Goal: Information Seeking & Learning: Understand process/instructions

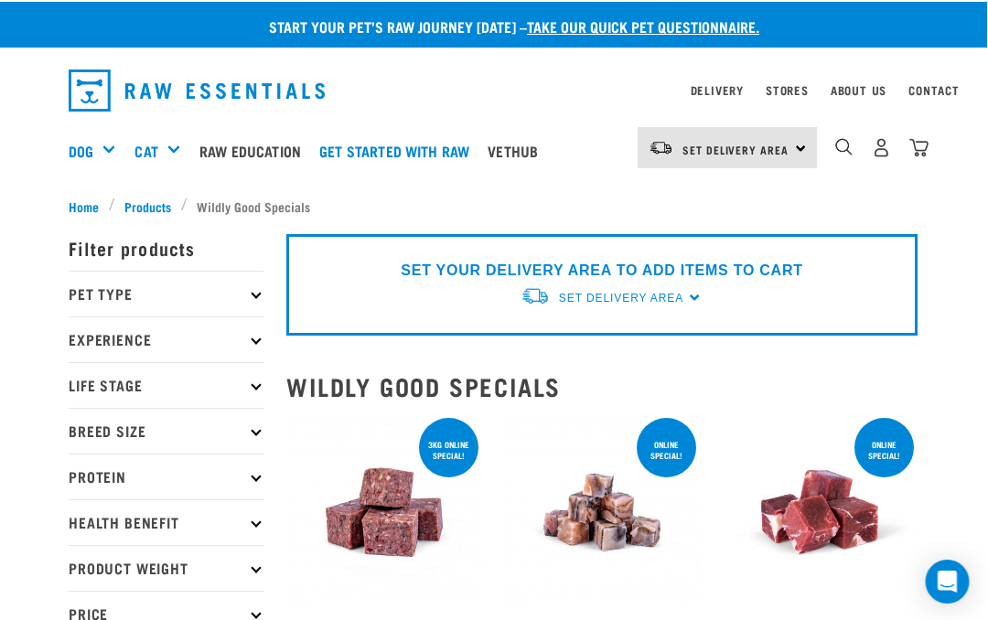
scroll to position [0, 30]
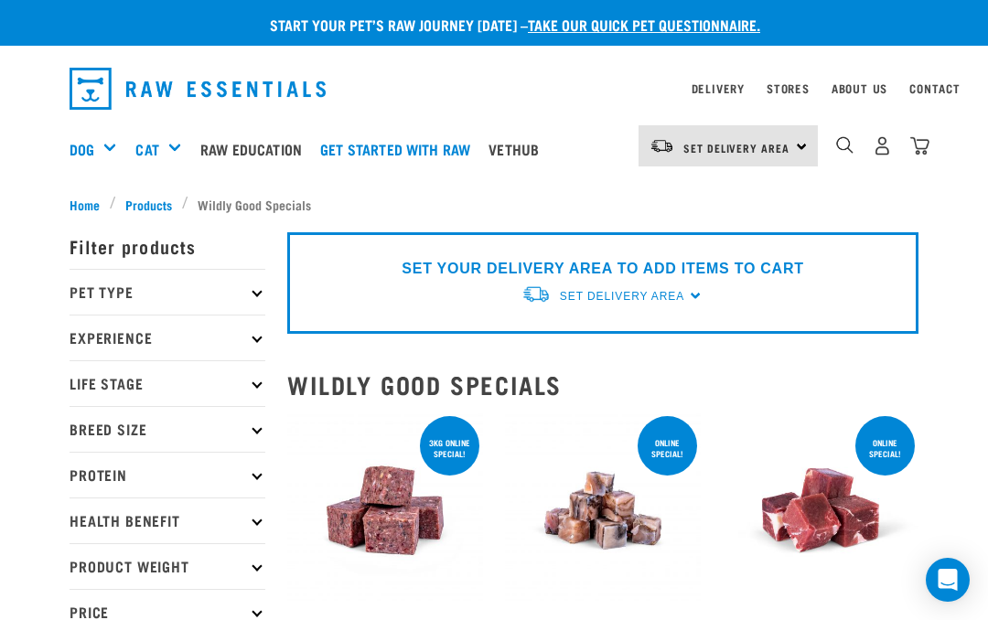
click at [0, 0] on div "Shop All Dog" at bounding box center [0, 0] width 0 height 0
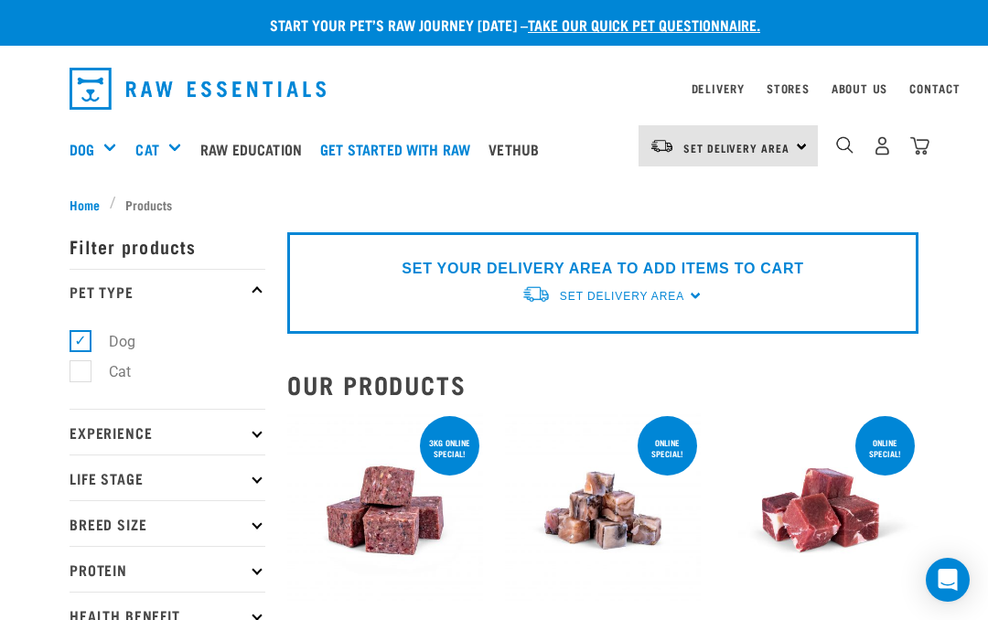
click at [81, 381] on label "Cat" at bounding box center [109, 371] width 59 height 23
click at [81, 374] on input "Cat" at bounding box center [76, 368] width 12 height 12
checkbox input "true"
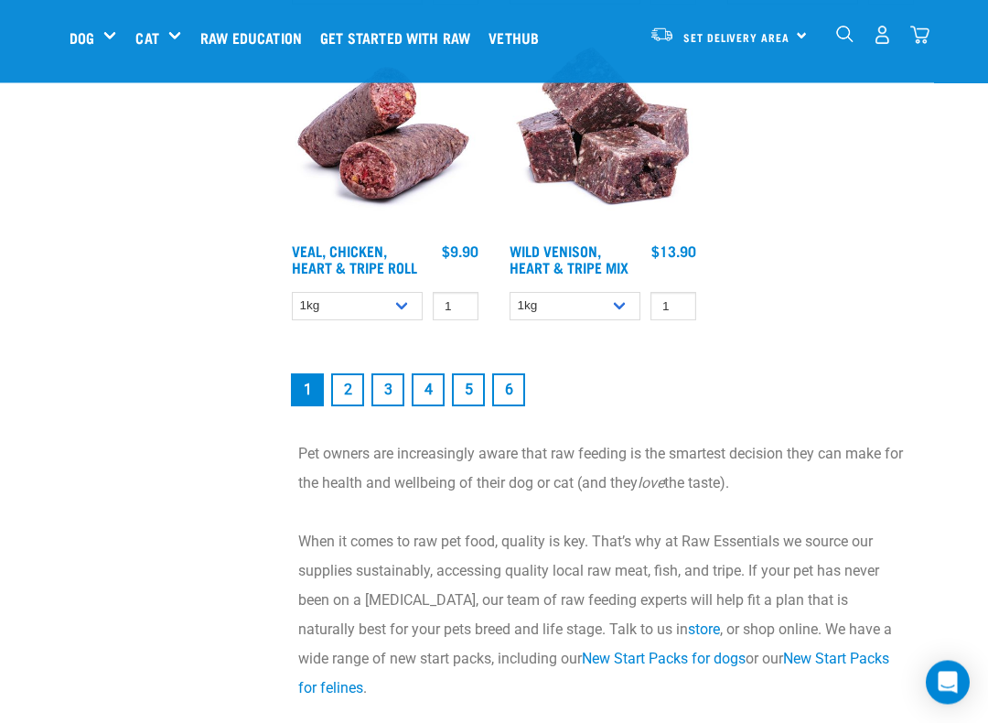
scroll to position [3628, 0]
click at [342, 402] on link "2" at bounding box center [347, 389] width 33 height 33
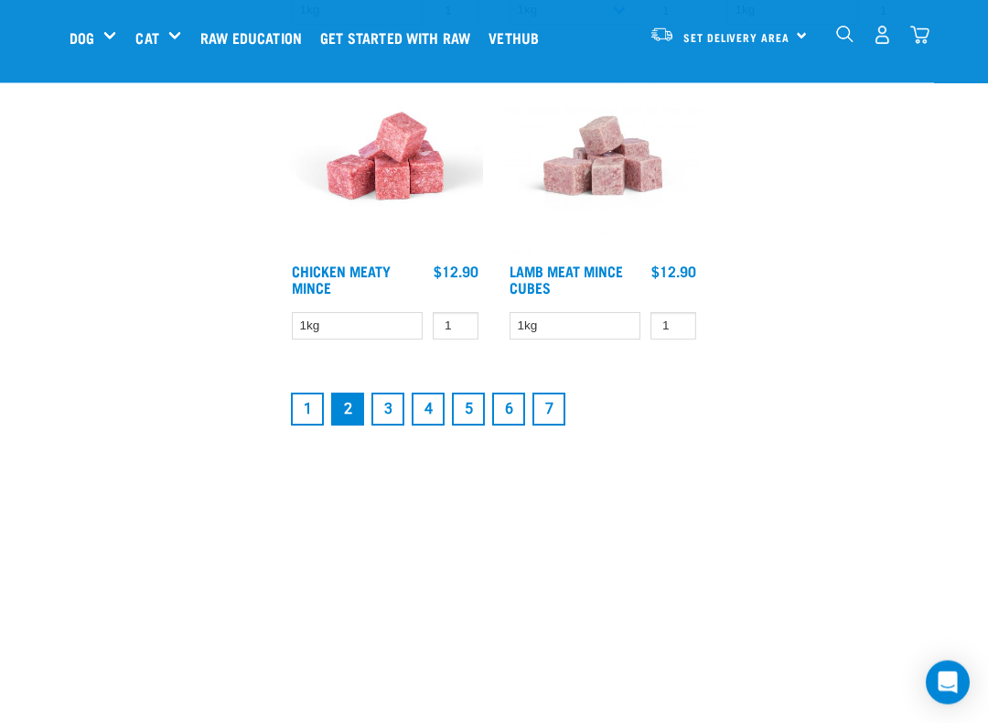
scroll to position [3411, 0]
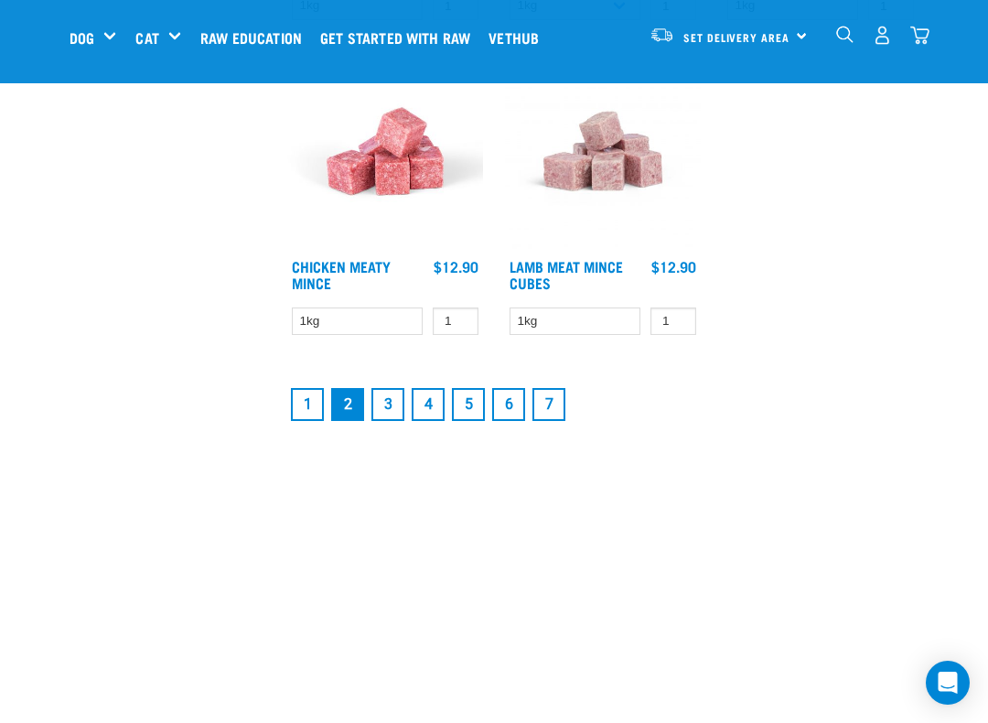
click at [381, 408] on link "3" at bounding box center [387, 404] width 33 height 33
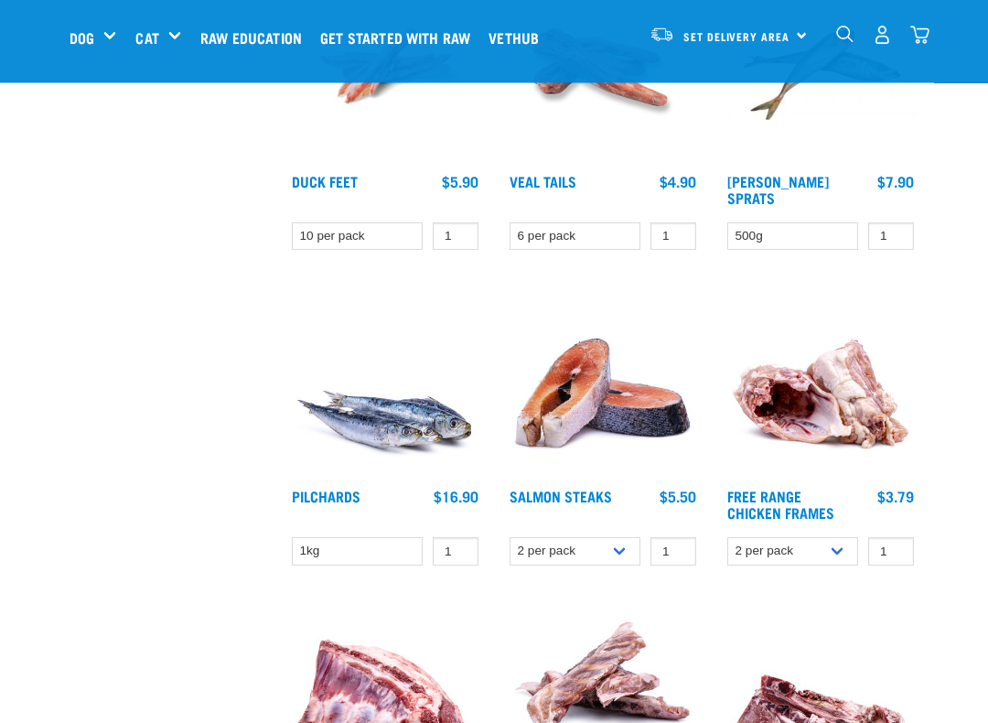
scroll to position [1881, 0]
click at [937, 605] on div "Start your pet’s raw journey today – take our quick pet questionnaire. Delivery…" at bounding box center [494, 24] width 988 height 3810
click at [928, 323] on div at bounding box center [821, 430] width 218 height 316
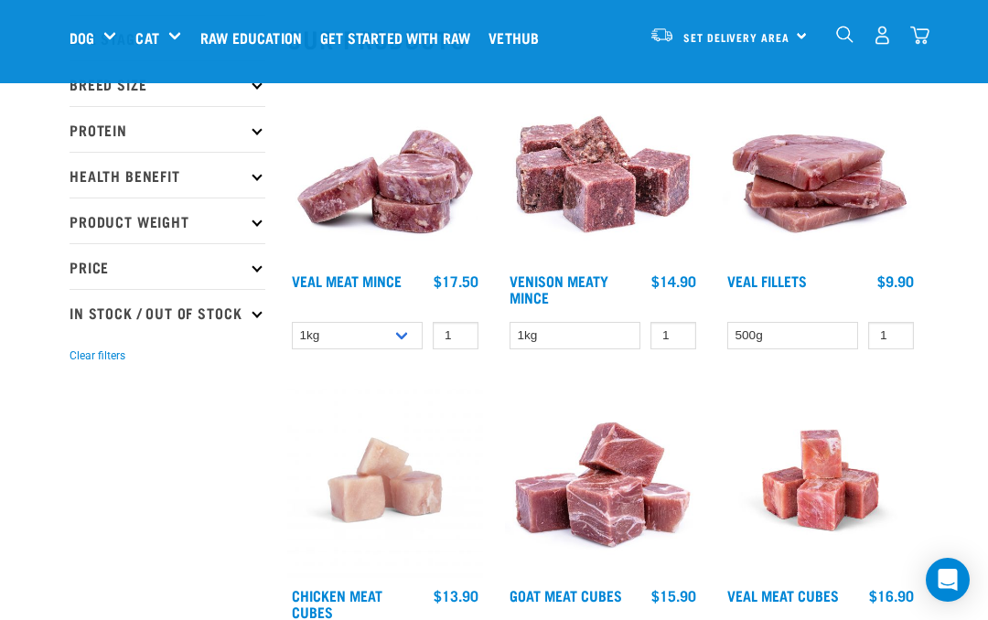
scroll to position [205, 0]
click at [259, 26] on link "Raw Education" at bounding box center [256, 37] width 120 height 73
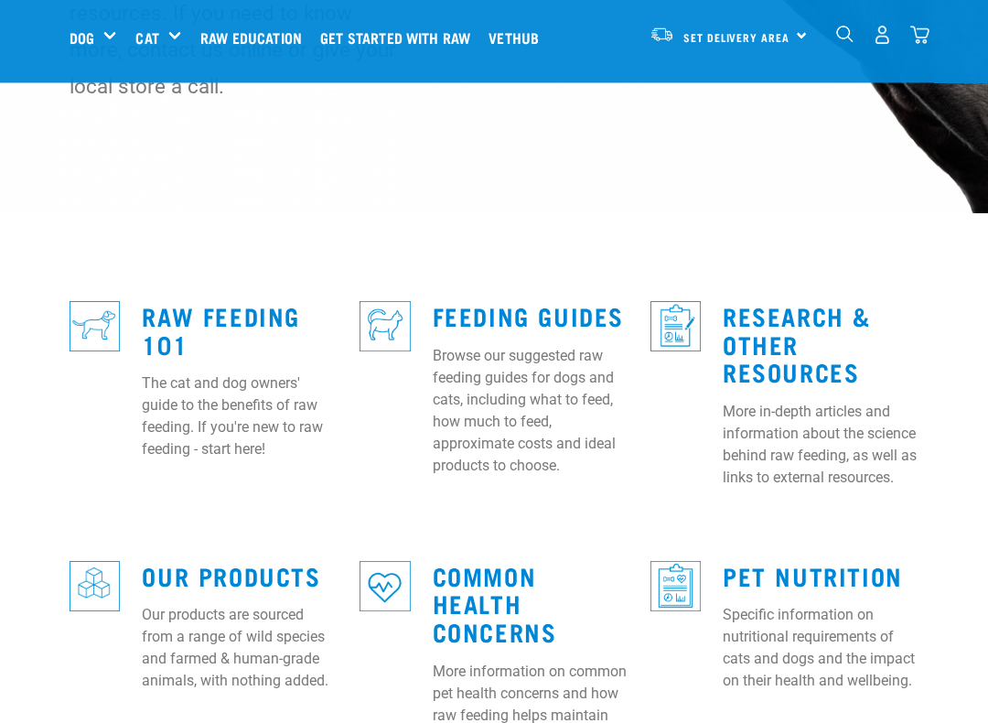
scroll to position [380, 0]
click at [241, 372] on p "The cat and dog owners' guide to the benefits of raw feeding. If you're new to …" at bounding box center [240, 416] width 196 height 88
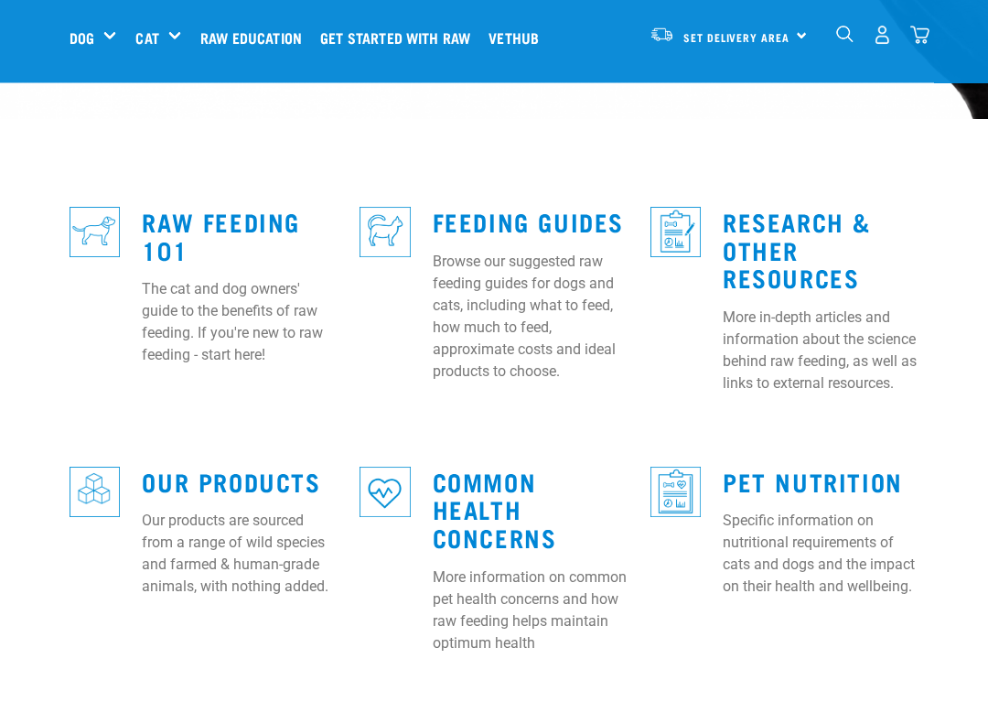
scroll to position [474, 0]
click at [498, 216] on link "Feeding Guides" at bounding box center [528, 221] width 191 height 14
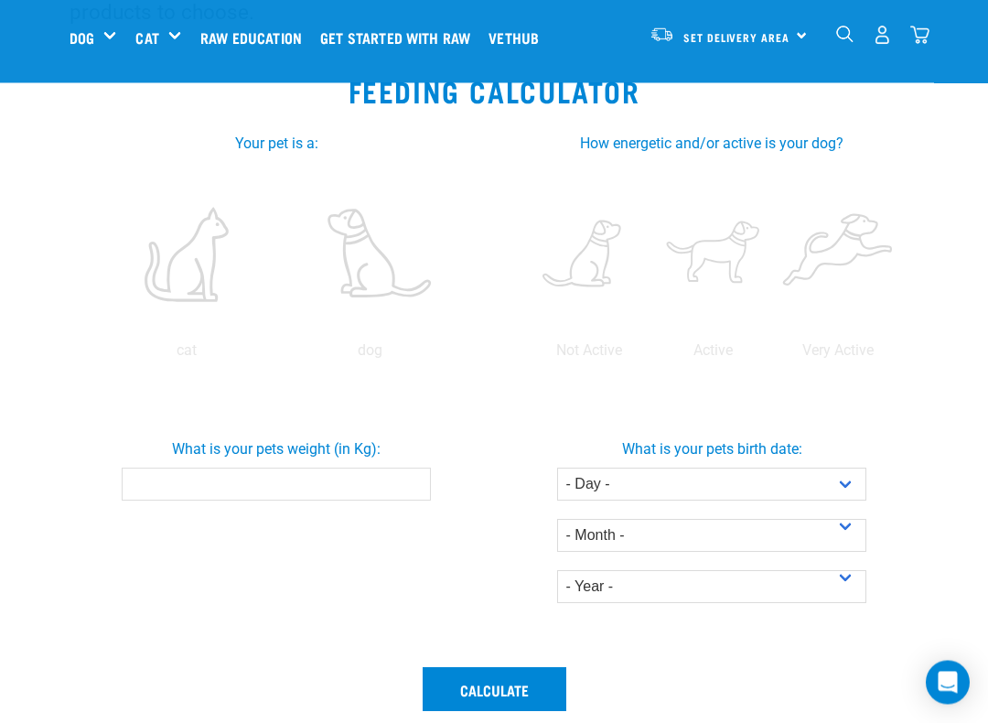
scroll to position [344, 0]
click at [274, 284] on label at bounding box center [186, 254] width 177 height 155
click at [94, 355] on input "radio" at bounding box center [94, 355] width 0 height 0
radio input "true"
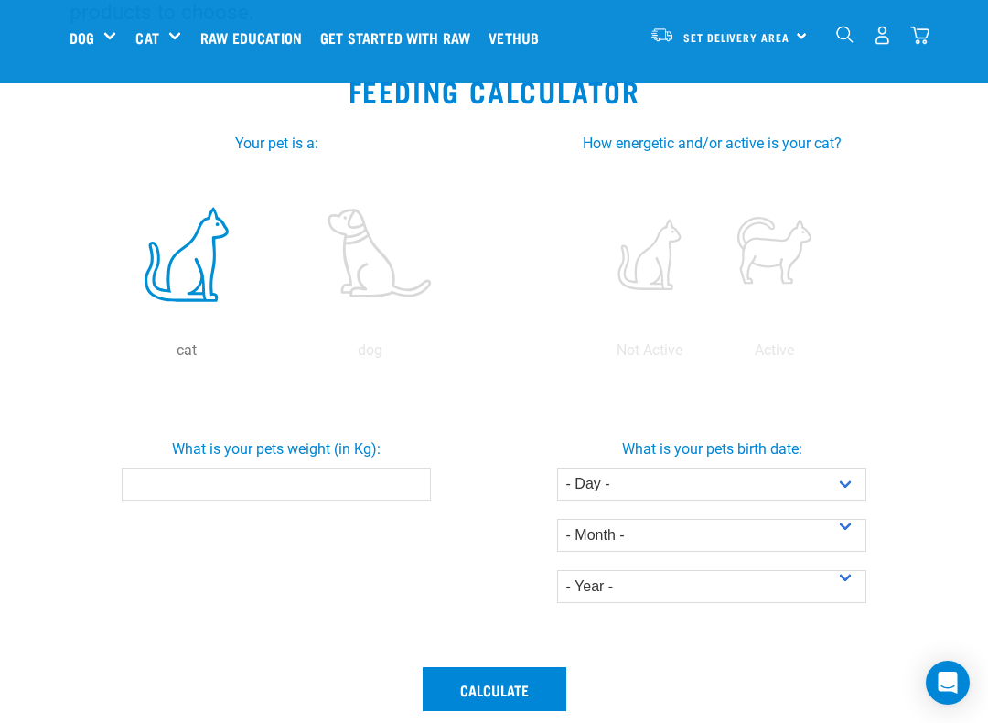
click at [652, 267] on label at bounding box center [649, 254] width 117 height 155
click at [587, 355] on input "radio" at bounding box center [587, 355] width 0 height 0
radio input "true"
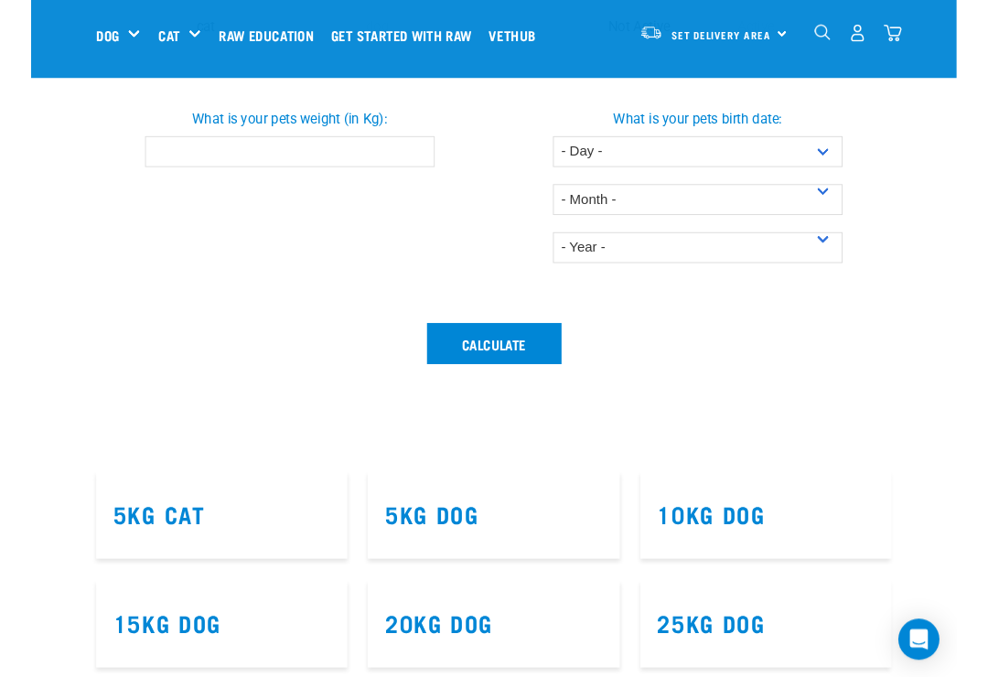
scroll to position [672, 0]
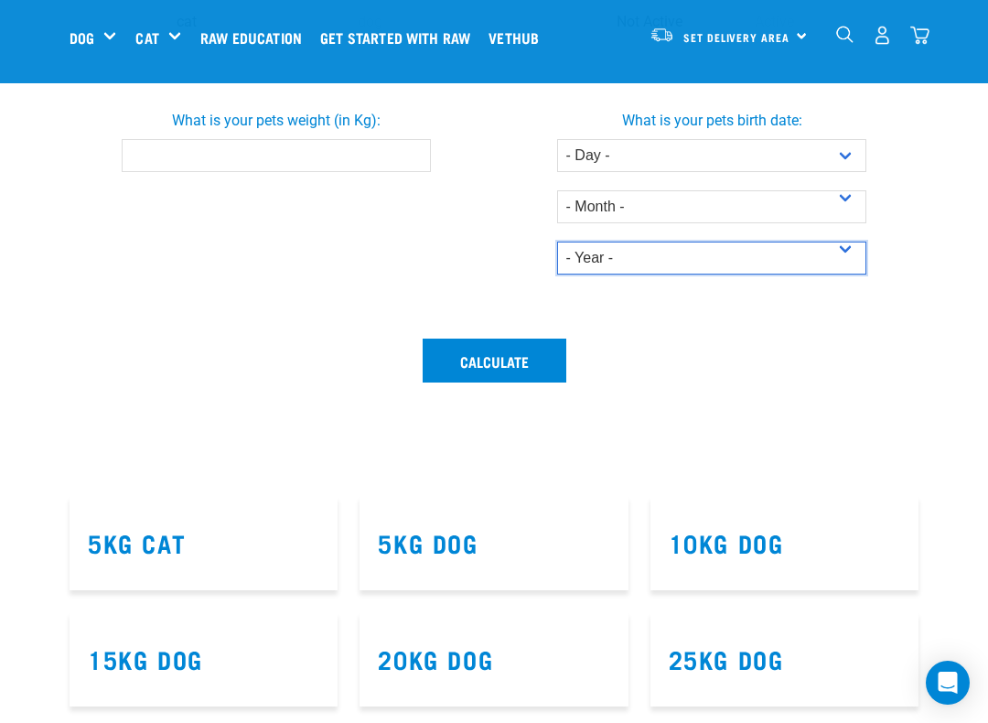
click at [643, 274] on select "- Year - 2025 2024 2023 2022 2021 2020 2019 2018 2017 2016 2015 2014" at bounding box center [712, 257] width 310 height 33
select select "2014"
click at [388, 172] on input "What is your pets weight (in Kg):" at bounding box center [277, 155] width 310 height 33
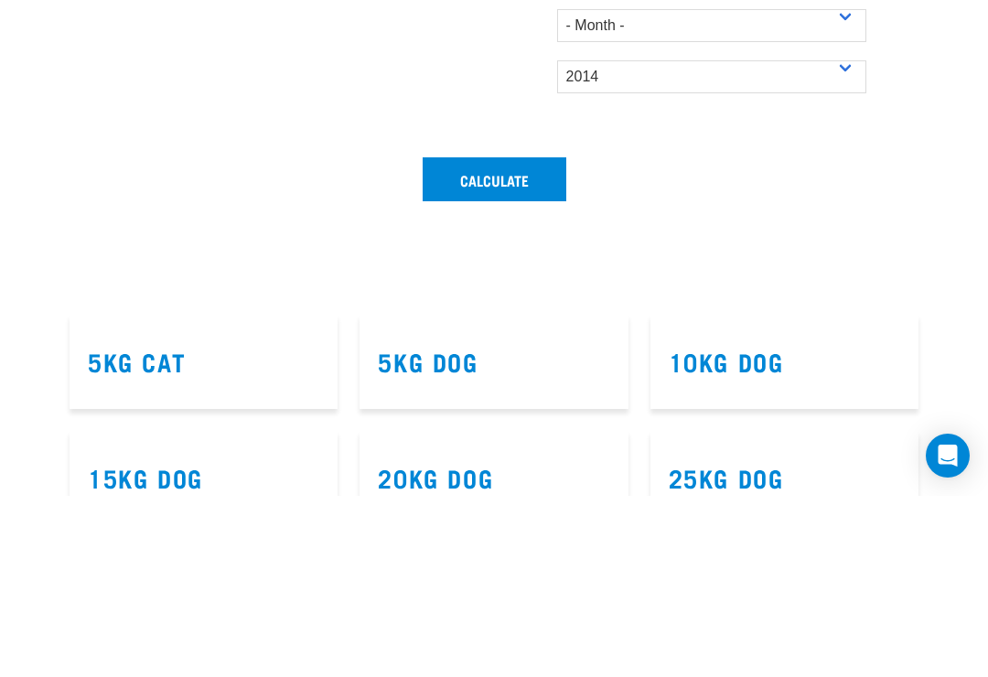
type input "2"
click at [493, 379] on button "Calculate" at bounding box center [495, 360] width 144 height 44
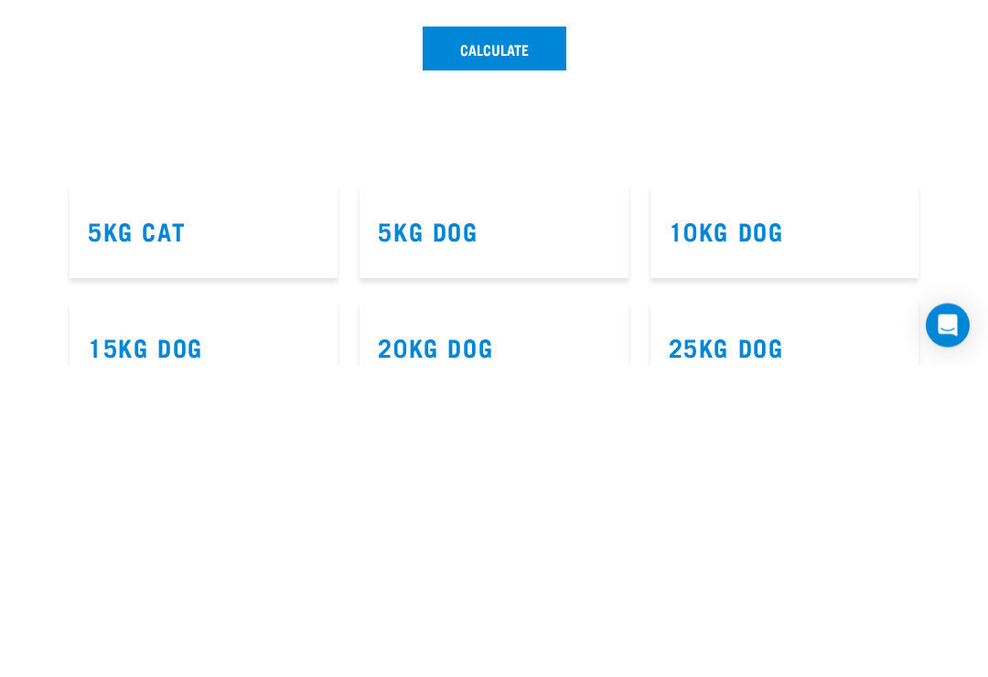
click at [514, 338] on button "Calculate" at bounding box center [495, 360] width 144 height 44
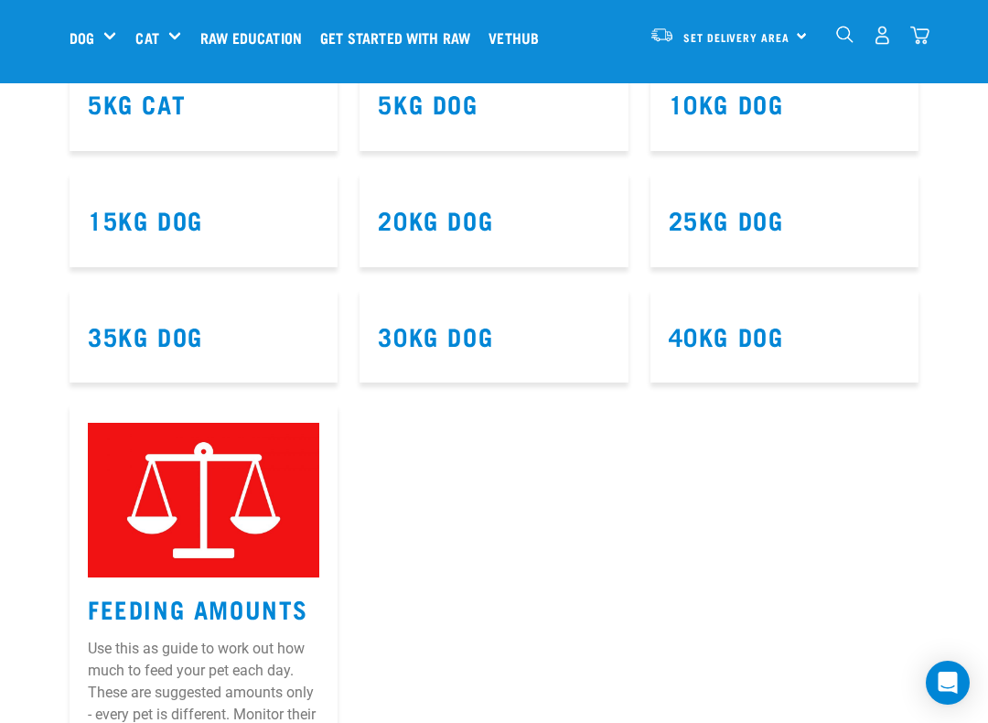
scroll to position [1109, 0]
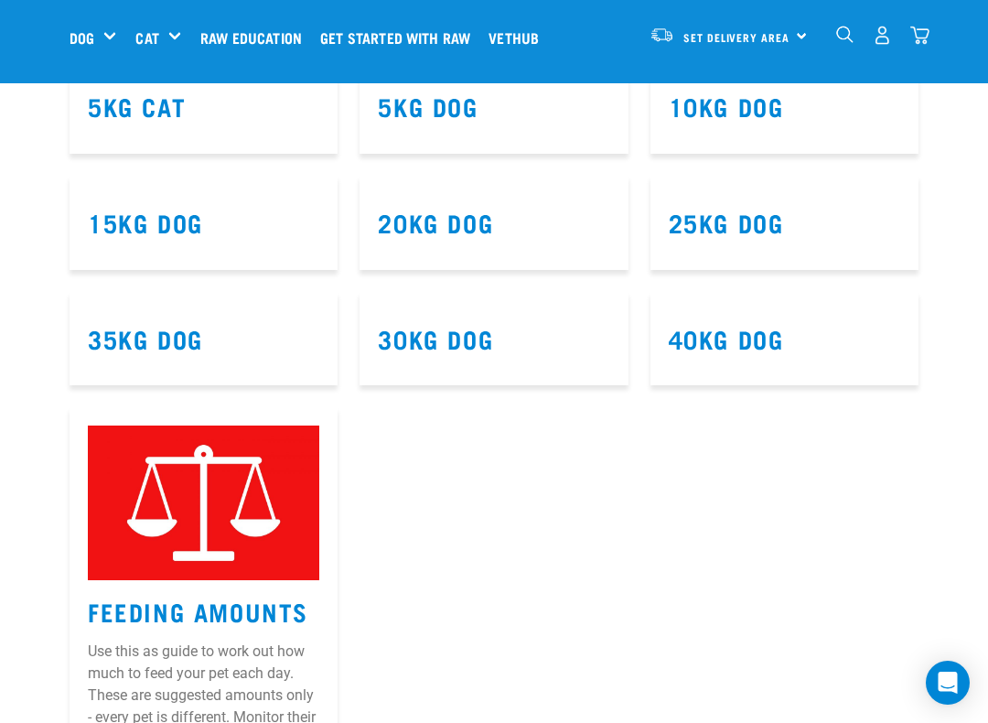
click at [169, 113] on link "5kg Cat" at bounding box center [137, 106] width 98 height 14
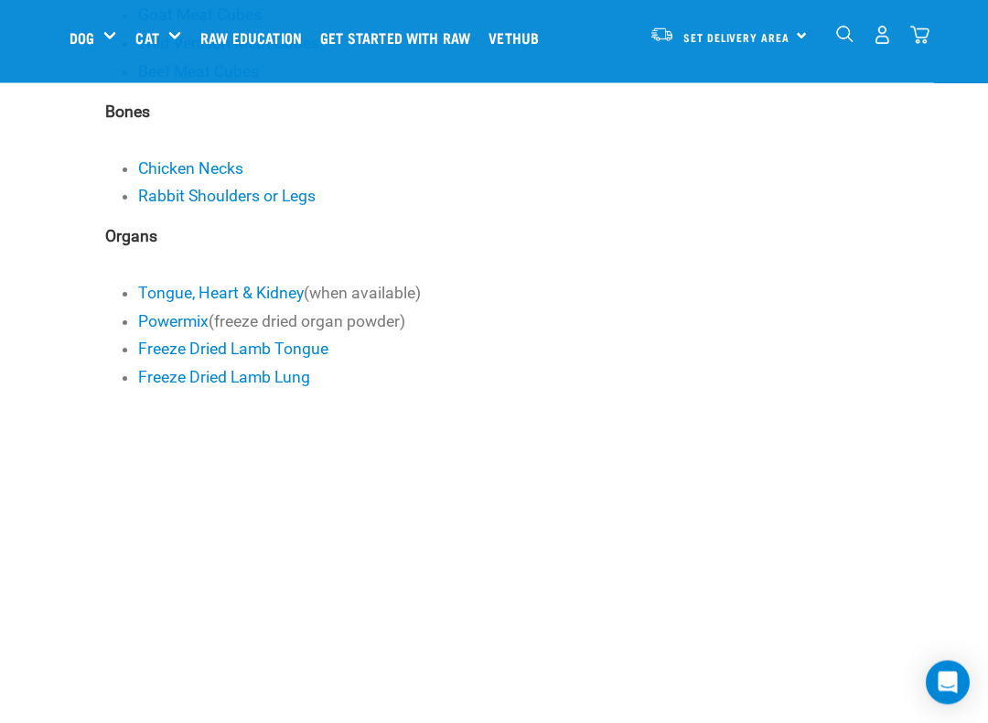
scroll to position [1142, 0]
click at [196, 311] on link "Powermix" at bounding box center [173, 320] width 70 height 18
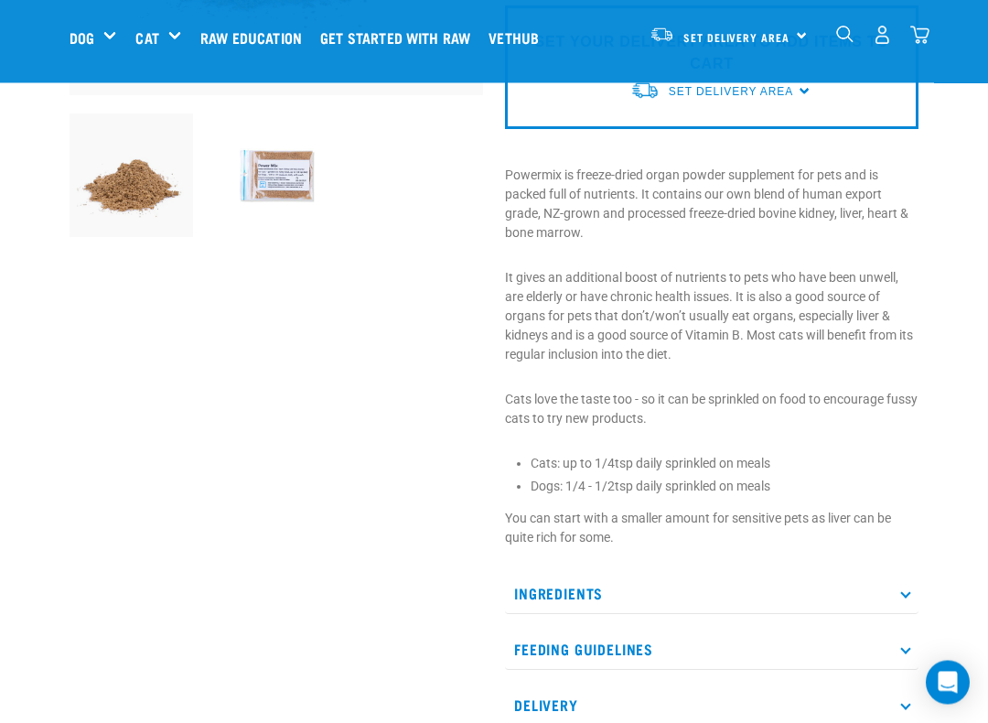
scroll to position [452, 0]
